Goal: Contribute content: Add original content to the website for others to see

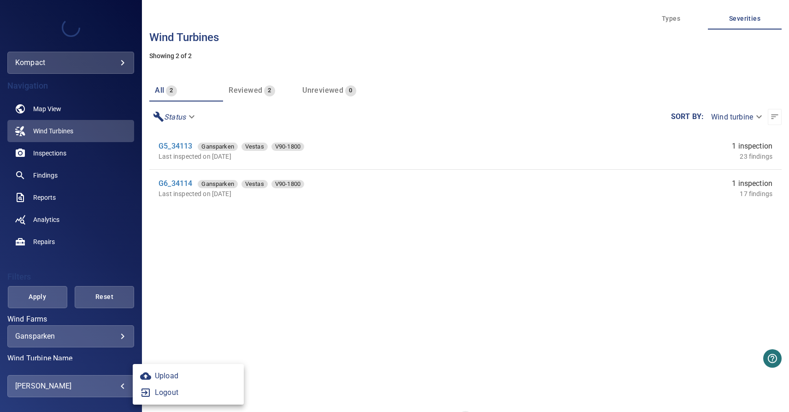
click at [84, 384] on body "**********" at bounding box center [394, 206] width 789 height 412
click at [178, 374] on link "Upload" at bounding box center [188, 375] width 111 height 17
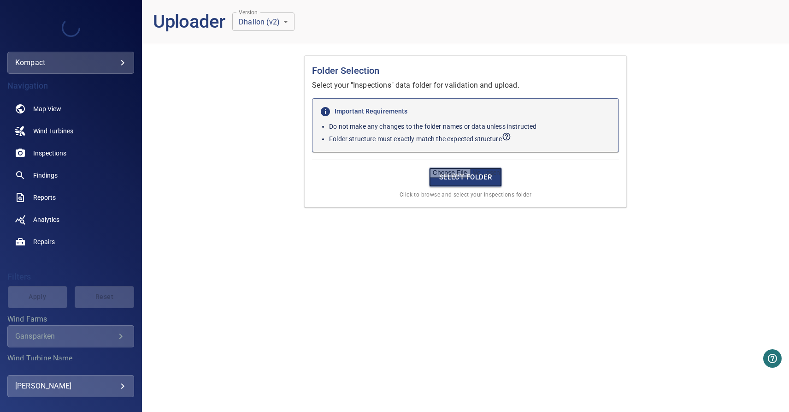
click at [467, 178] on input "file" at bounding box center [465, 176] width 73 height 19
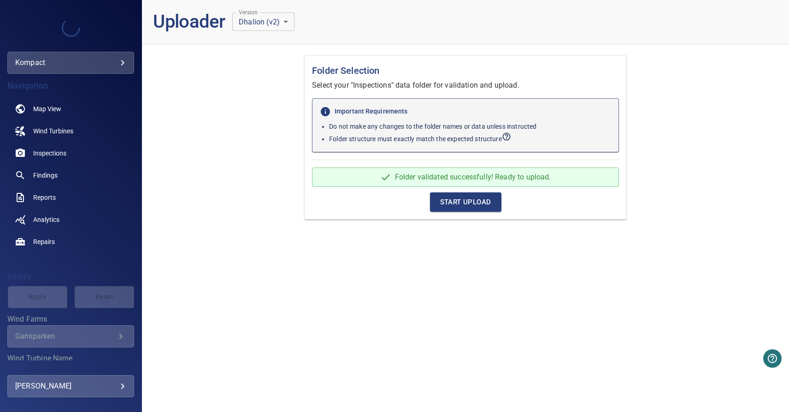
click at [470, 205] on span "Start Upload" at bounding box center [465, 202] width 51 height 12
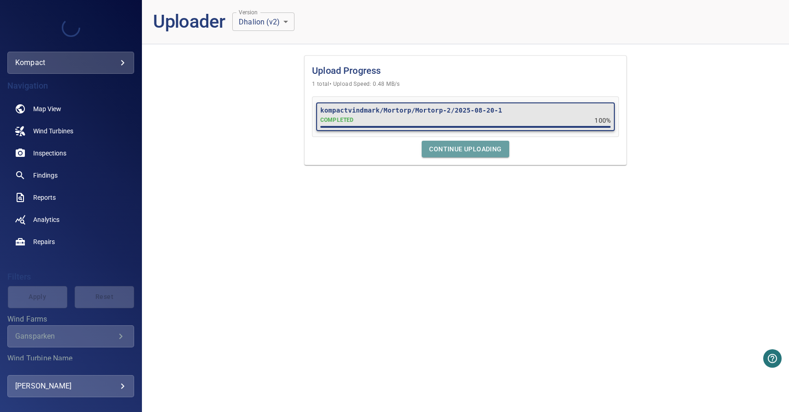
click at [466, 148] on span "Continue Uploading" at bounding box center [465, 149] width 72 height 12
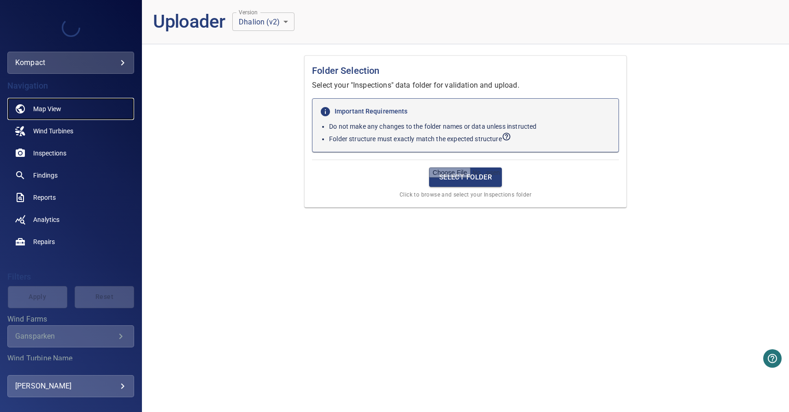
click at [51, 108] on span "Map View" at bounding box center [47, 108] width 28 height 9
